Goal: Information Seeking & Learning: Learn about a topic

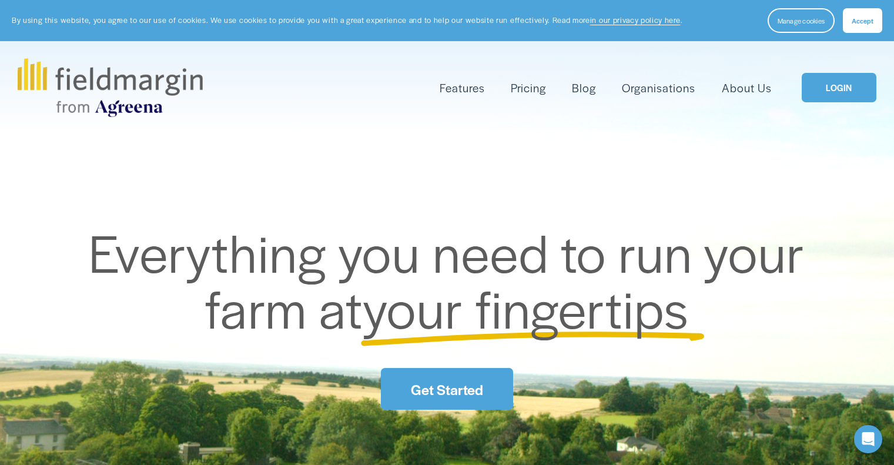
click at [463, 368] on link "Get Started" at bounding box center [447, 389] width 132 height 42
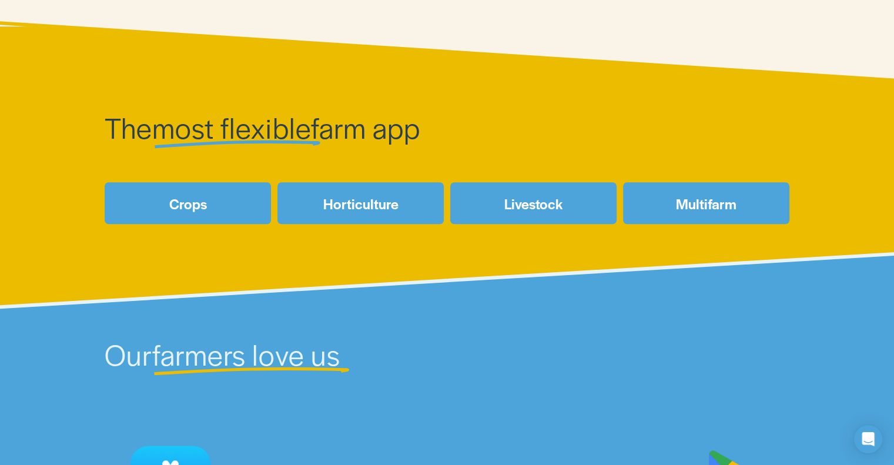
scroll to position [469, 0]
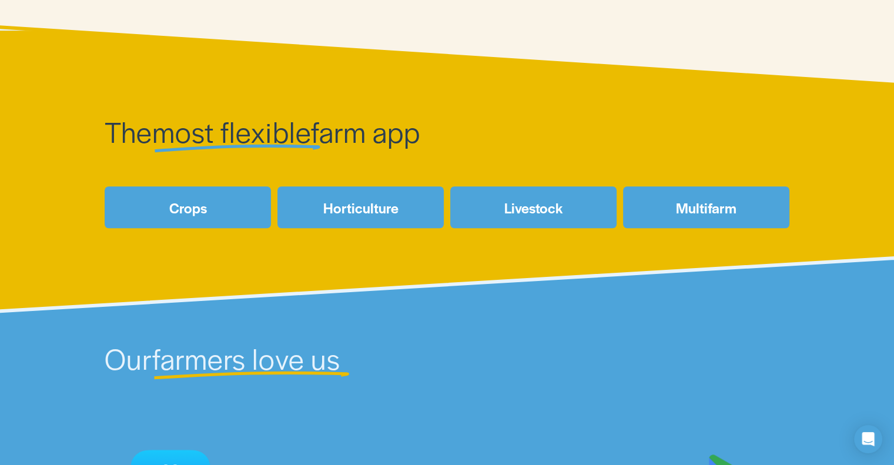
click at [240, 226] on link "Crops" at bounding box center [188, 207] width 166 height 42
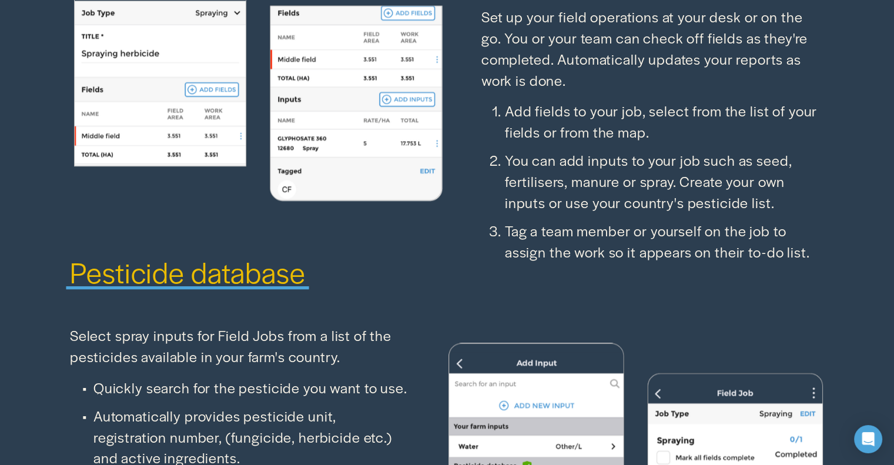
scroll to position [1424, 0]
